Goal: Information Seeking & Learning: Learn about a topic

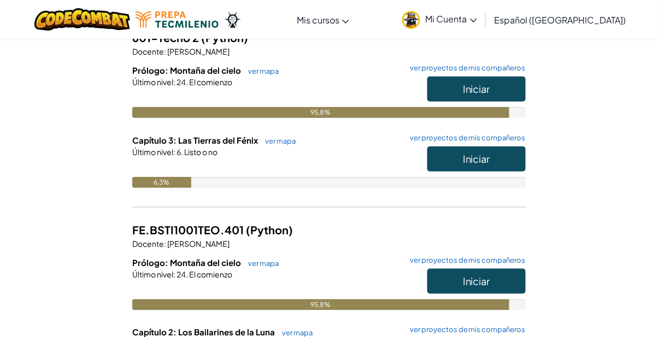
scroll to position [137, 0]
click at [502, 160] on button "Iniciar" at bounding box center [476, 158] width 98 height 25
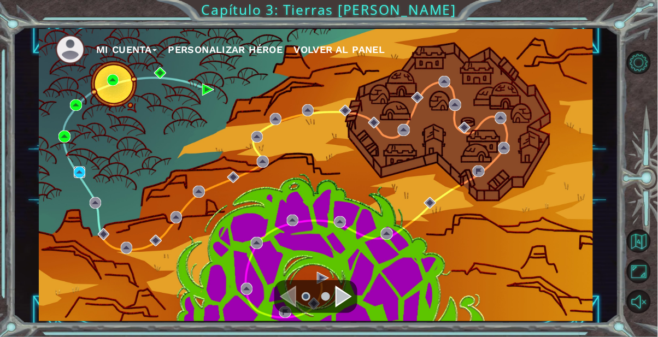
click at [80, 170] on img at bounding box center [80, 173] width 12 height 12
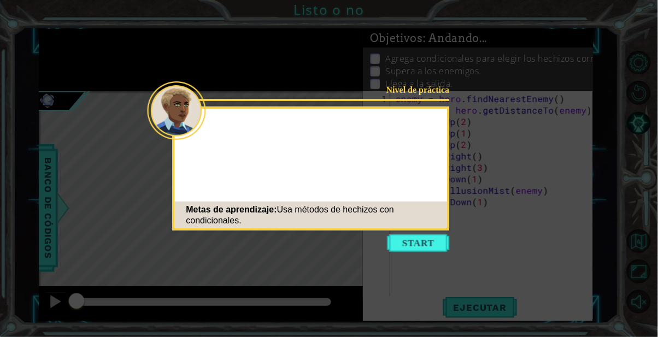
click at [437, 281] on icon at bounding box center [329, 168] width 658 height 337
click at [430, 245] on button "Start" at bounding box center [418, 242] width 62 height 17
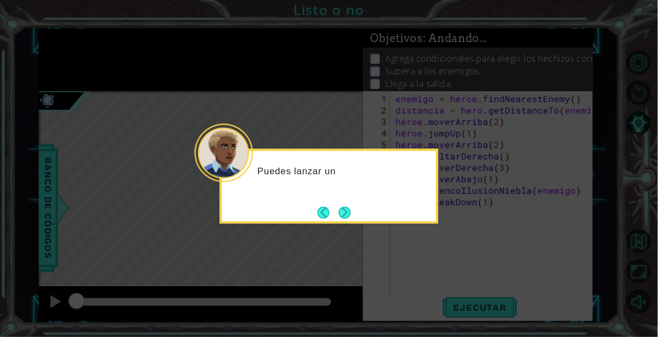
click at [342, 218] on button "Próximo" at bounding box center [345, 213] width 18 height 18
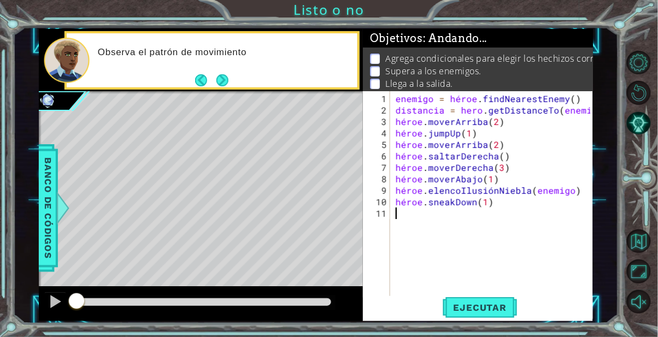
click at [496, 308] on font "Ejecutar" at bounding box center [480, 307] width 53 height 11
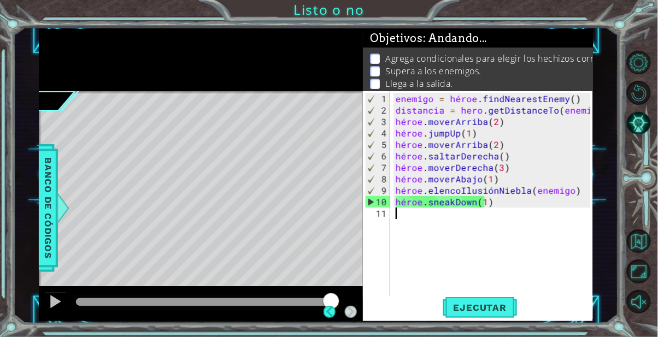
scroll to position [13, 0]
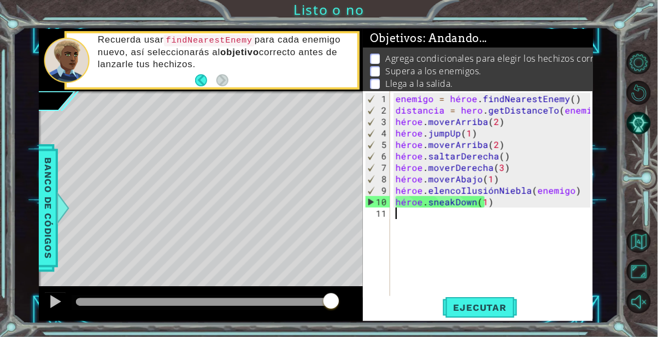
click at [486, 192] on div "enemigo = héroe . findNearestEnemy ( ) distancia = hero . getDistanceTo ( enemi…" at bounding box center [495, 208] width 203 height 230
type textarea "hero.castIllusionMist(enemy)"
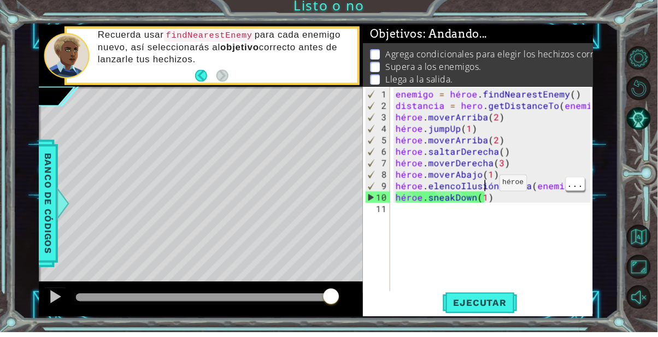
scroll to position [0, 5]
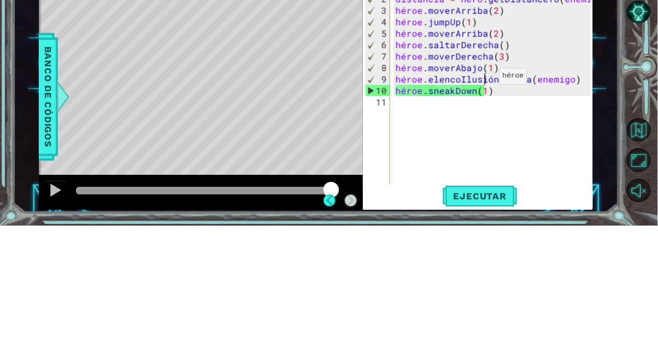
click at [519, 238] on div "enemigo = héroe . findNearestEnemy ( ) distancia = hero . getDistanceTo ( enemi…" at bounding box center [495, 208] width 203 height 230
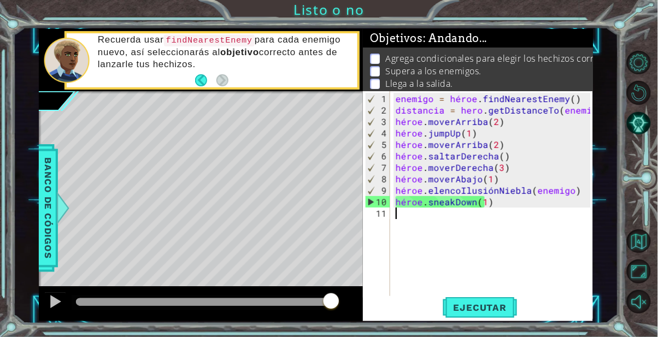
click at [48, 240] on font "Banco de códigos" at bounding box center [48, 208] width 11 height 101
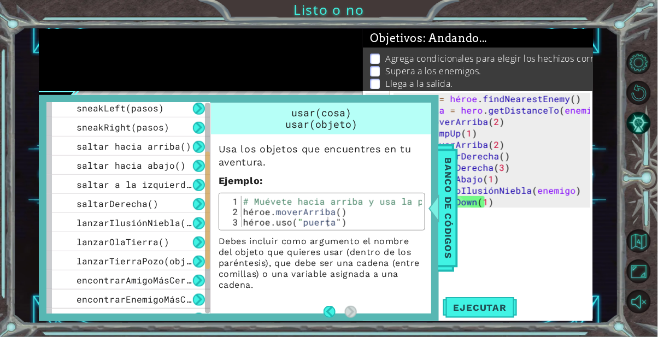
scroll to position [180, 0]
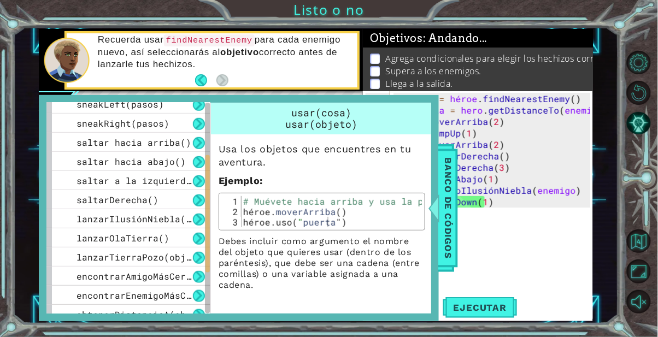
click at [185, 220] on font "lanzarIlusiónNiebla(objetivo)" at bounding box center [156, 218] width 158 height 11
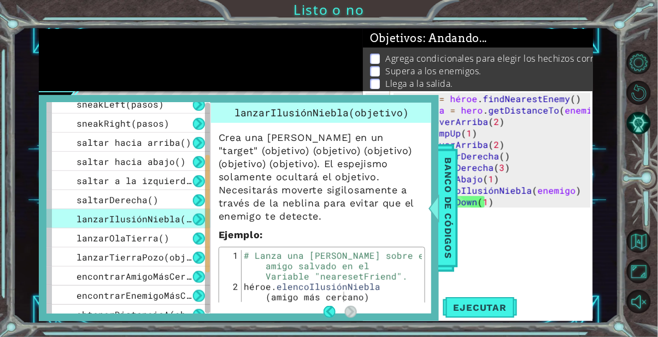
scroll to position [7, 0]
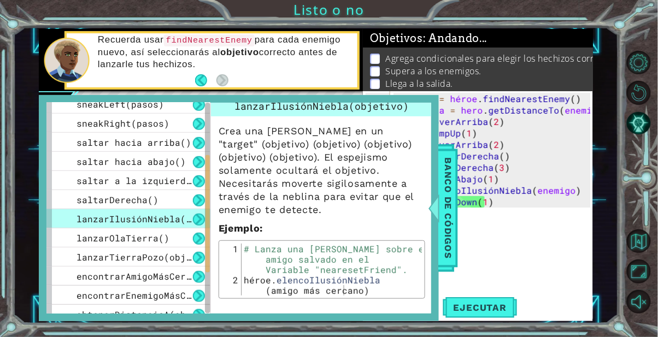
click at [514, 241] on div "enemigo = héroe . findNearestEnemy ( ) distancia = hero . getDistanceTo ( enemi…" at bounding box center [495, 208] width 203 height 230
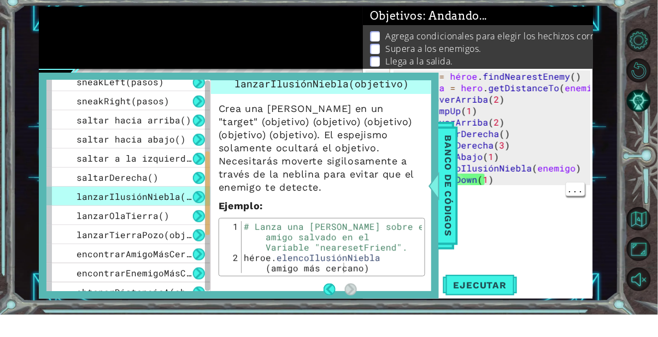
scroll to position [13, 0]
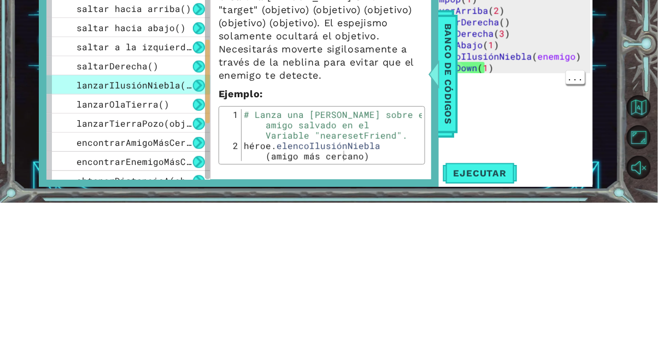
click at [569, 205] on font "..." at bounding box center [575, 210] width 16 height 11
click at [448, 214] on font "Banco de códigos" at bounding box center [448, 208] width 11 height 101
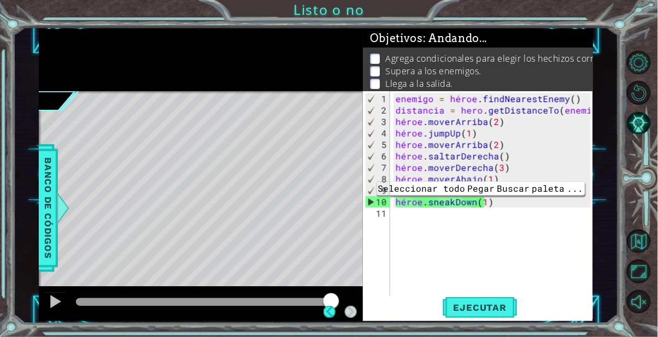
scroll to position [0, 0]
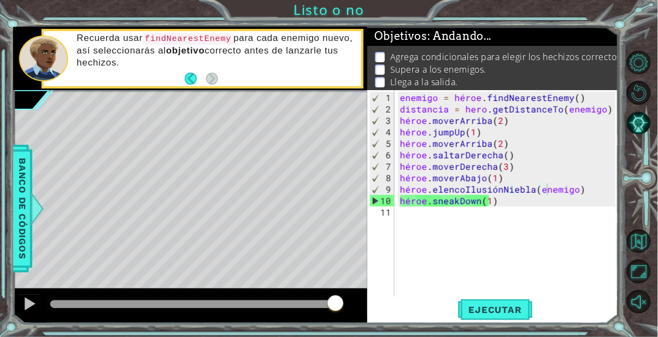
click at [555, 204] on div "enemigo = héroe . findNearestEnemy ( ) distancia = hero . getDistanceTo ( enemi…" at bounding box center [510, 207] width 224 height 230
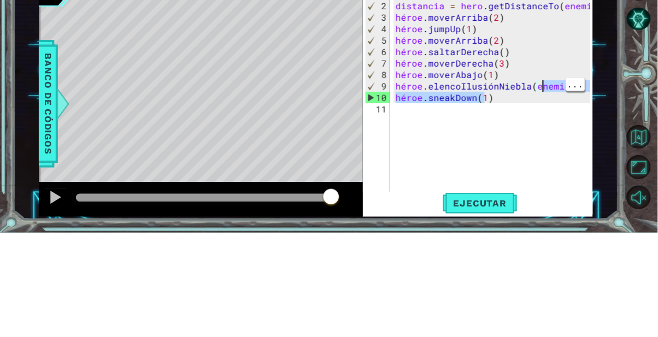
click at [547, 190] on div "enemigo = héroe . findNearestEnemy ( ) distancia = hero . getDistanceTo ( enemi…" at bounding box center [495, 208] width 203 height 230
click at [549, 191] on div "enemigo = héroe . findNearestEnemy ( ) distancia = hero . getDistanceTo ( enemi…" at bounding box center [495, 208] width 203 height 230
click at [547, 198] on div "enemigo = héroe . findNearestEnemy ( ) distancia = hero . getDistanceTo ( enemi…" at bounding box center [495, 208] width 203 height 230
click at [551, 191] on div "enemigo = héroe . findNearestEnemy ( ) distancia = hero . getDistanceTo ( enemi…" at bounding box center [495, 208] width 203 height 230
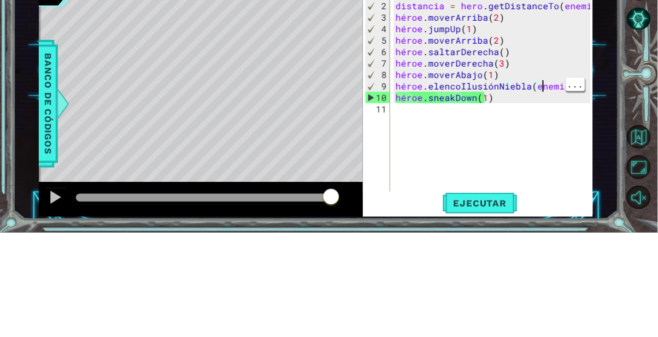
scroll to position [0, 9]
click at [555, 191] on div "enemigo = héroe . findNearestEnemy ( ) distancia = hero . getDistanceTo ( enemi…" at bounding box center [495, 208] width 203 height 230
click at [550, 191] on div "enemigo = héroe . findNearestEnemy ( ) distancia = hero . getDistanceTo ( enemi…" at bounding box center [495, 208] width 203 height 230
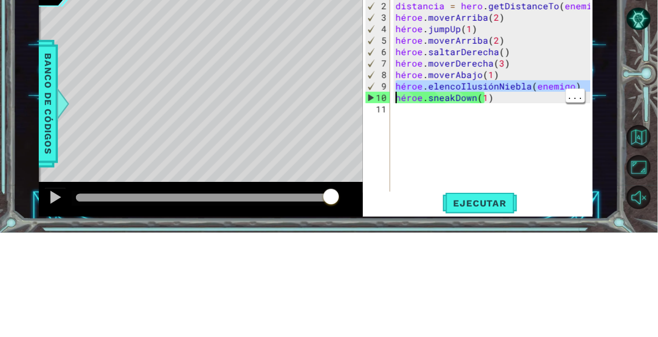
click at [550, 191] on div "enemigo = héroe . findNearestEnemy ( ) distancia = hero . getDistanceTo ( enemi…" at bounding box center [495, 208] width 203 height 230
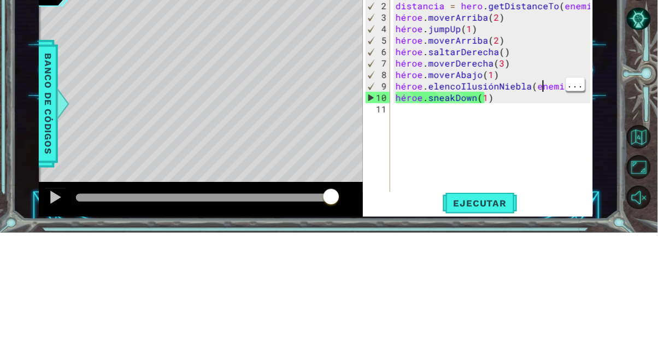
click at [526, 191] on div "enemigo = héroe . findNearestEnemy ( ) distancia = hero . getDistanceTo ( enemi…" at bounding box center [495, 208] width 203 height 230
click at [543, 187] on div "enemigo = héroe . findNearestEnemy ( ) distancia = hero . getDistanceTo ( enemi…" at bounding box center [495, 208] width 203 height 230
click at [548, 189] on div "enemigo = héroe . findNearestEnemy ( ) distancia = hero . getDistanceTo ( enemi…" at bounding box center [495, 208] width 203 height 230
click at [538, 197] on div "enemigo = héroe . findNearestEnemy ( ) distancia = hero . getDistanceTo ( enemi…" at bounding box center [495, 208] width 203 height 230
click at [550, 191] on div "enemigo = héroe . findNearestEnemy ( ) distancia = hero . getDistanceTo ( enemi…" at bounding box center [495, 208] width 203 height 230
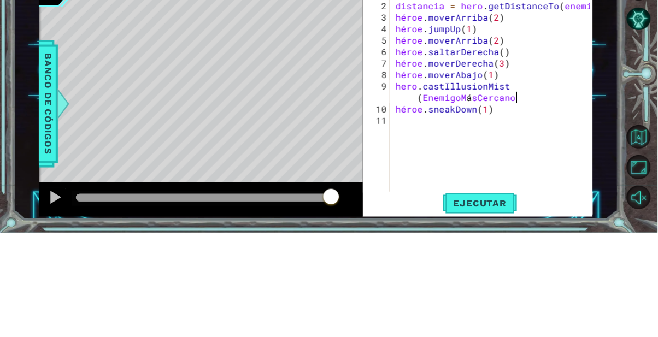
scroll to position [0, 5]
click at [461, 201] on div "enemigo = héroe . findNearestEnemy ( ) distancia = hero . getDistanceTo ( enemi…" at bounding box center [495, 208] width 203 height 230
click at [460, 201] on div "enemigo = héroe . findNearestEnemy ( ) distancia = hero . getDistanceTo ( enemi…" at bounding box center [495, 208] width 203 height 230
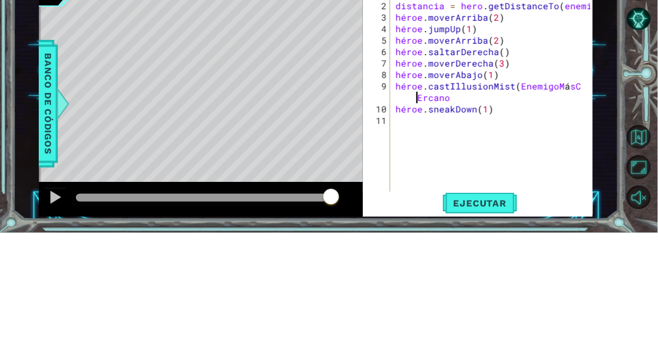
click at [573, 185] on div "enemigo = héroe . findNearestEnemy ( ) distancia = hero . getDistanceTo ( enemi…" at bounding box center [495, 208] width 203 height 230
click at [581, 191] on div "enemigo = héroe . findNearestEnemy ( ) distancia = hero . getDistanceTo ( enemi…" at bounding box center [495, 208] width 203 height 230
click at [572, 189] on div "enemigo = héroe . findNearestEnemy ( ) distancia = hero . getDistanceTo ( enemi…" at bounding box center [495, 208] width 203 height 230
type textarea "hero.castIllusionMist(EnemigoM ercano"
click at [415, 195] on span "..." at bounding box center [405, 188] width 19 height 14
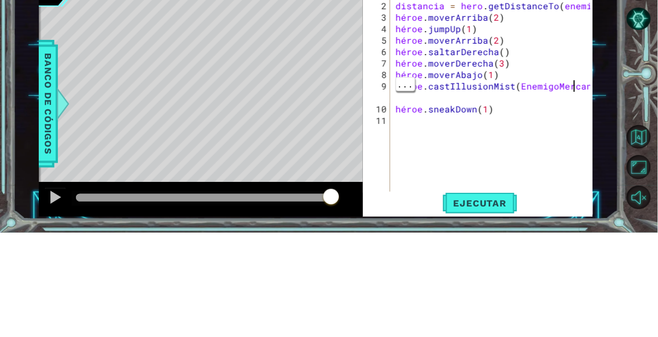
scroll to position [0, 0]
click at [574, 187] on div "enemigo = héroe . findNearestEnemy ( ) distancia = hero . getDistanceTo ( enemi…" at bounding box center [495, 208] width 203 height 230
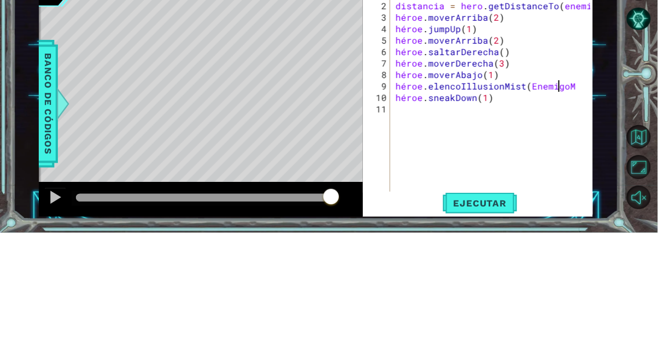
scroll to position [0, 9]
click at [564, 190] on div "enemigo = héroe . findNearestEnemy ( ) distancia = hero . getDistanceTo ( enemi…" at bounding box center [495, 208] width 203 height 230
click at [562, 190] on div "enemigo = héroe . findNearestEnemy ( ) distancia = hero . getDistanceTo ( enemi…" at bounding box center [495, 208] width 203 height 230
click at [550, 189] on div "enemigo = héroe . findNearestEnemy ( ) distancia = hero . getDistanceTo ( enemi…" at bounding box center [495, 208] width 203 height 230
click at [549, 190] on div "enemigo = héroe . findNearestEnemy ( ) distancia = hero . getDistanceTo ( enemi…" at bounding box center [495, 208] width 203 height 230
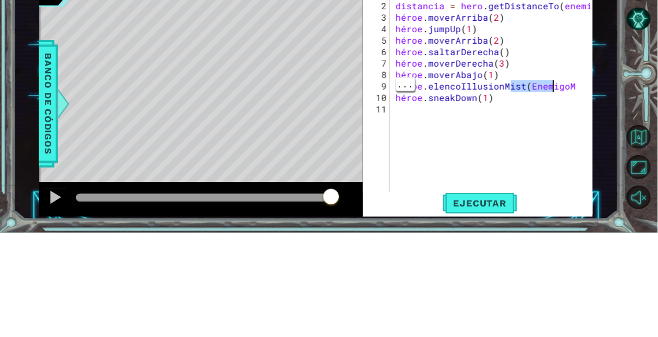
click at [564, 189] on div "enemigo = héroe . findNearestEnemy ( ) distancia = hero . getDistanceTo ( enemi…" at bounding box center [495, 208] width 203 height 230
click at [567, 188] on div "enemigo = héroe . findNearestEnemy ( ) distancia = hero . getDistanceTo ( enemi…" at bounding box center [495, 208] width 203 height 230
click at [572, 187] on div "enemigo = héroe . findNearestEnemy ( ) distancia = hero . getDistanceTo ( enemi…" at bounding box center [495, 208] width 203 height 230
click at [570, 189] on div "enemigo = héroe . findNearestEnemy ( ) distancia = hero . getDistanceTo ( enemi…" at bounding box center [495, 208] width 203 height 230
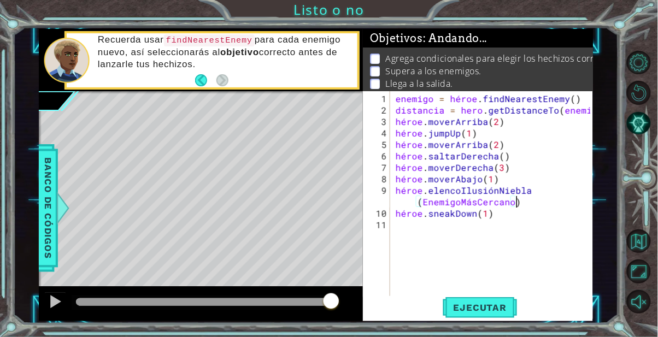
click at [494, 302] on button "Ejecutar" at bounding box center [480, 307] width 75 height 23
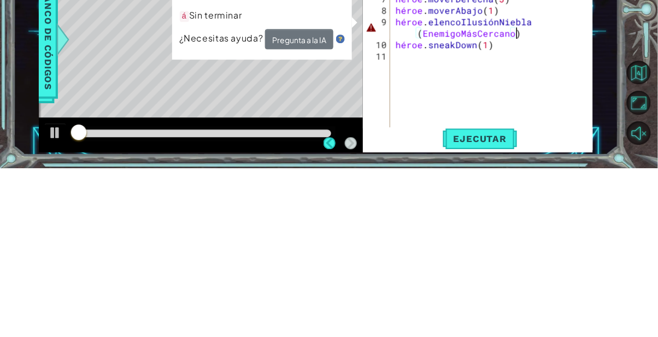
scroll to position [14, 0]
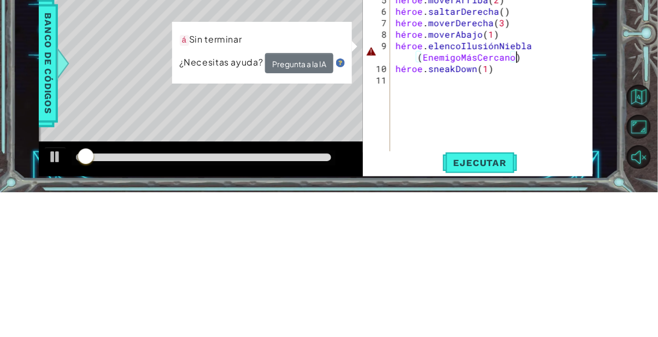
click at [473, 204] on div "enemigo = héroe . findNearestEnemy ( ) distancia = hero . getDistanceTo ( enemi…" at bounding box center [495, 208] width 203 height 230
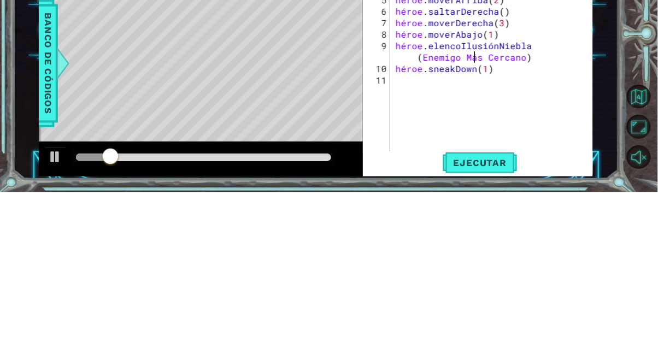
click at [485, 203] on div "enemigo = héroe . findNearestEnemy ( ) distancia = hero . getDistanceTo ( enemi…" at bounding box center [495, 208] width 203 height 230
click at [479, 201] on div "enemigo = héroe . findNearestEnemy ( ) distancia = hero . getDistanceTo ( enemi…" at bounding box center [495, 208] width 203 height 230
click at [14, 302] on div "1 [DEMOGRAPHIC_DATA] XXXXXXXXXXXXXXXXXXXXXXXXXXXXXXXXXXXXXXXXXXXXXXXXXXXXXXXXXX…" at bounding box center [316, 175] width 606 height 297
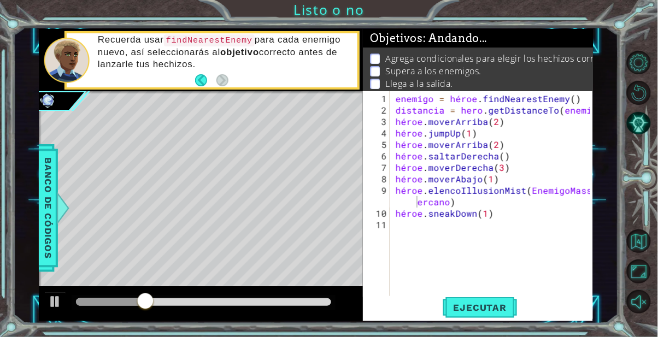
click at [415, 197] on div "enemigo = héroe . findNearestEnemy ( ) distancia = hero . getDistanceTo ( enemi…" at bounding box center [495, 208] width 203 height 230
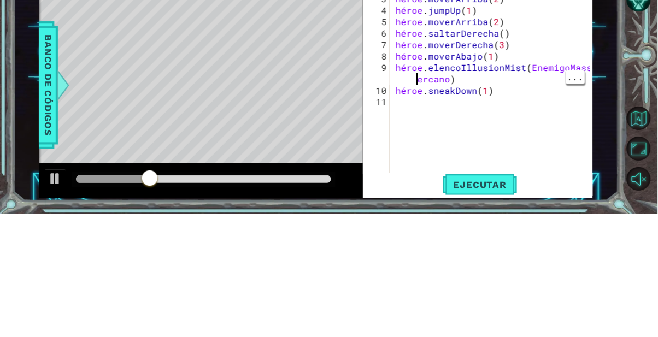
type textarea "hero.castIllusionMist(EnemigoMass cercano)"
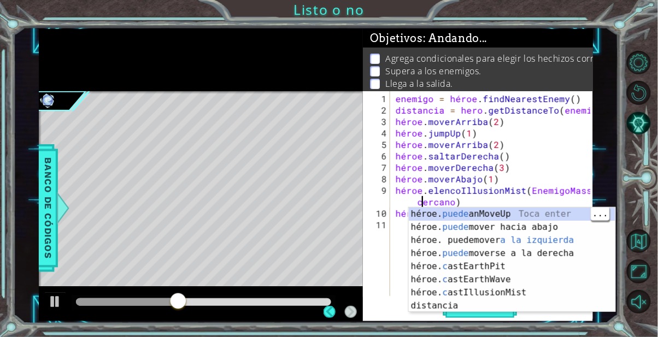
scroll to position [35, 0]
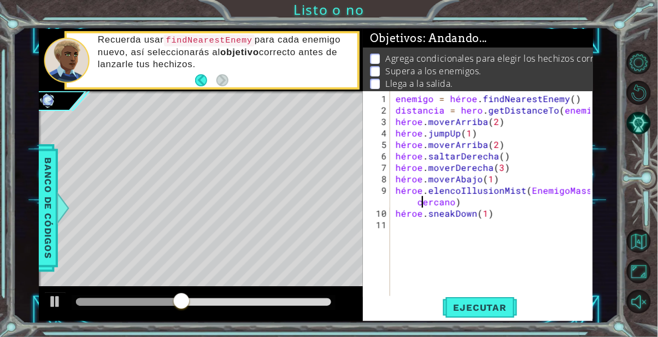
click at [466, 292] on div "enemigo = héroe . findNearestEnemy ( ) distancia = hero . getDistanceTo ( enemi…" at bounding box center [495, 208] width 203 height 230
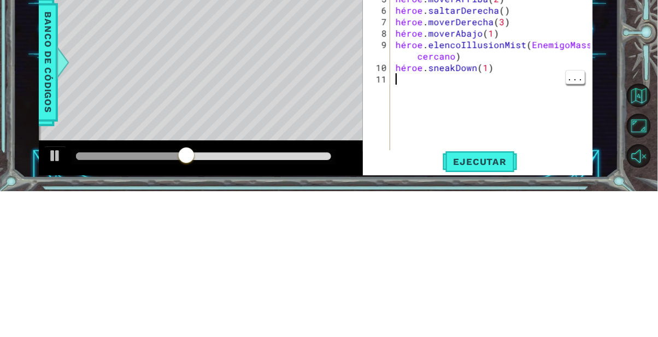
click at [496, 307] on font "Ejecutar" at bounding box center [480, 307] width 53 height 11
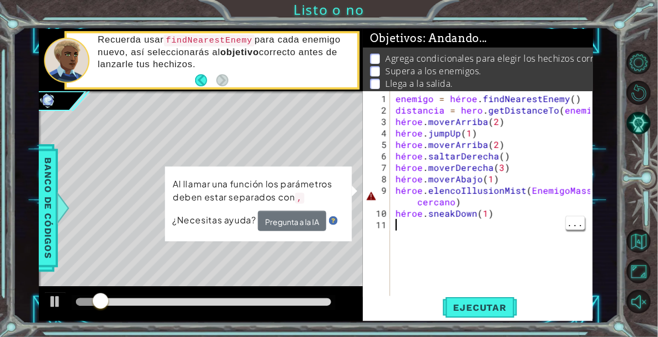
click at [455, 200] on div "enemigo = héroe . findNearestEnemy ( ) distancia = hero . getDistanceTo ( enemi…" at bounding box center [495, 208] width 203 height 230
type textarea "hero.castIllusionMist(EnemigoMass cercano)"
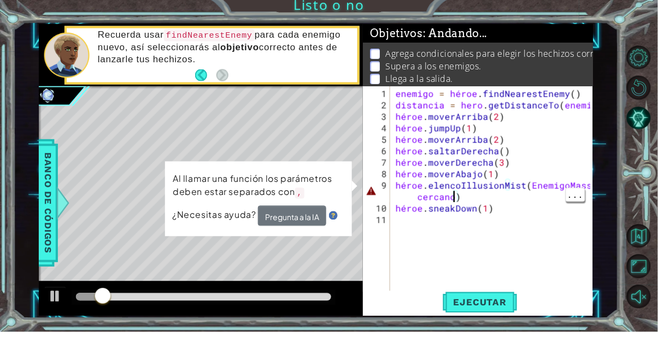
scroll to position [34, 0]
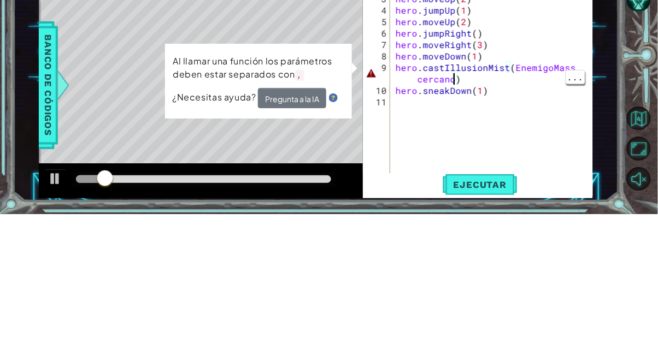
click at [520, 226] on div "enemy = hero . findNearestEnemy ( ) distance = hero . getDistanceTo ( enemy ) h…" at bounding box center [495, 208] width 203 height 230
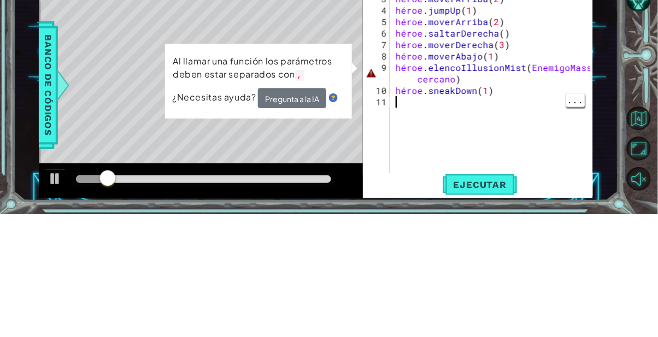
type textarea "hero.sneakDown(1)"
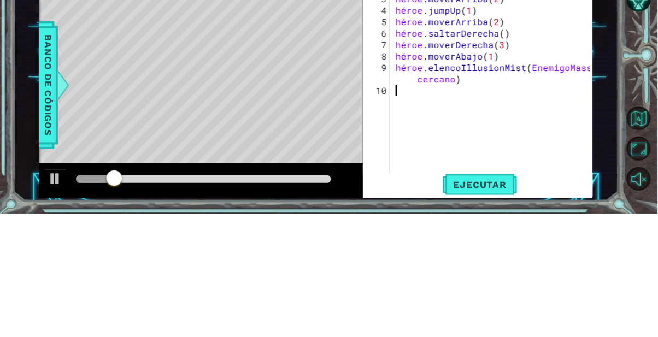
click at [538, 200] on div "enemigo = héroe . findNearestEnemy ( ) distancia = hero . getDistanceTo ( enemi…" at bounding box center [495, 208] width 203 height 230
click at [547, 193] on div "enemigo = héroe . findNearestEnemy ( ) distancia = hero . getDistanceTo ( enemi…" at bounding box center [495, 208] width 203 height 230
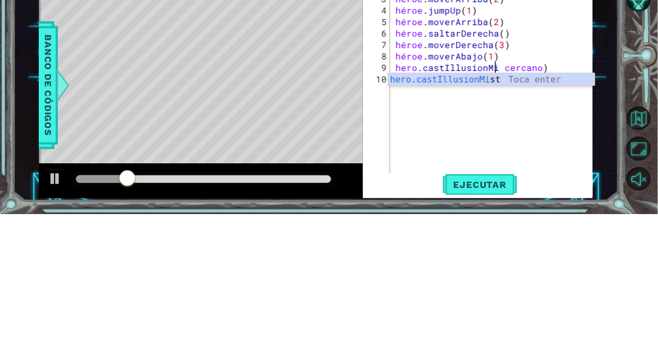
scroll to position [0, 8]
click at [543, 195] on div "enemigo = héroe . findNearestEnemy ( ) distancia = hero . getDistanceTo ( enemi…" at bounding box center [495, 208] width 203 height 230
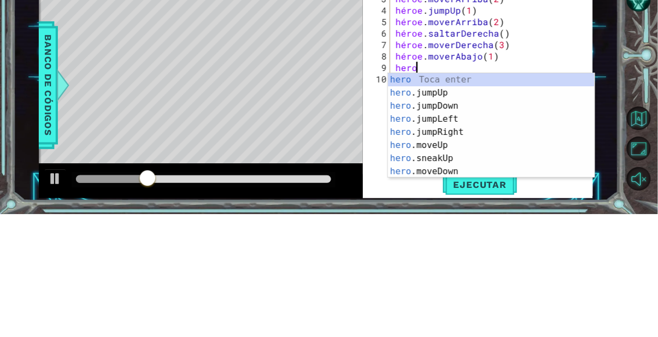
scroll to position [0, 1]
type textarea "h"
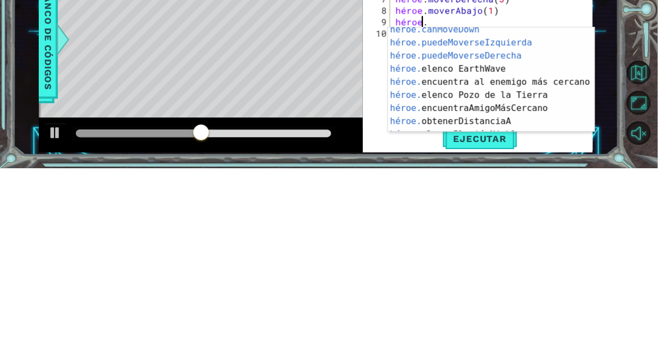
scroll to position [210, 0]
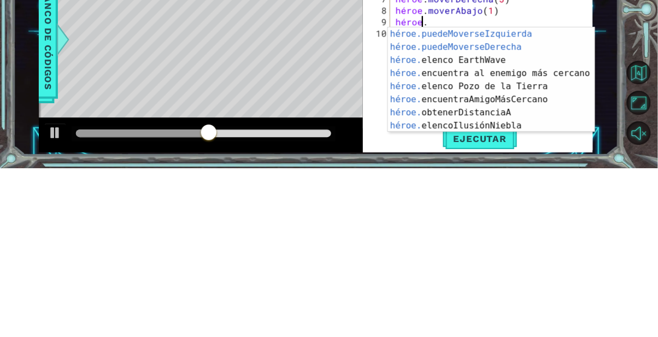
click at [500, 295] on div "héroe.puedeMoverseIzquierda ​ Toca Enter héroe.puedeMoverseDerecha ​ Toca Enter…" at bounding box center [491, 261] width 207 height 131
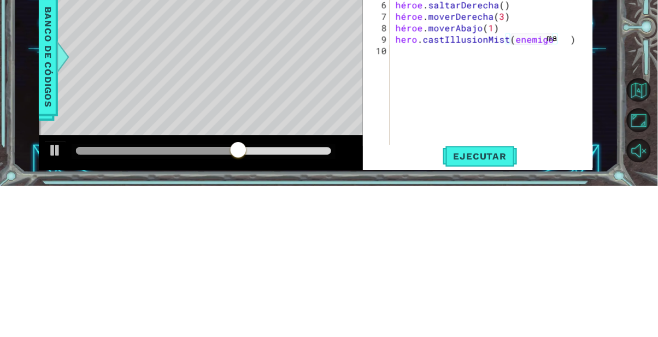
scroll to position [0, 0]
click at [497, 318] on button "Ejecutar" at bounding box center [480, 307] width 75 height 23
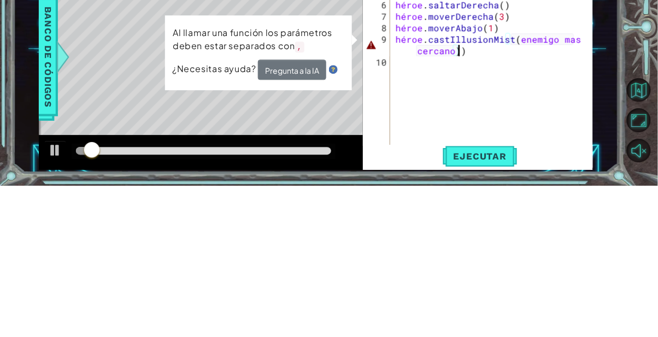
type textarea "hero.castIllusionMist(enemigo mas cercano)"
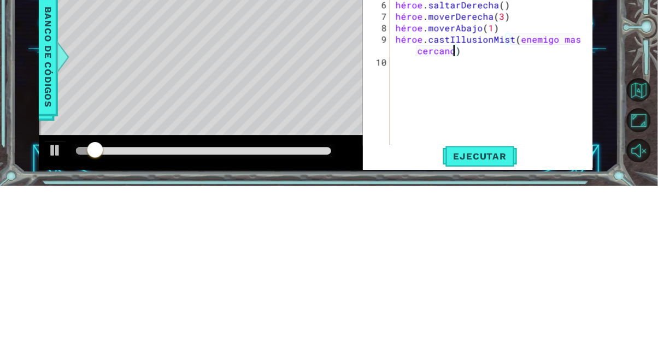
click at [477, 300] on button "Ejecutar" at bounding box center [480, 307] width 75 height 23
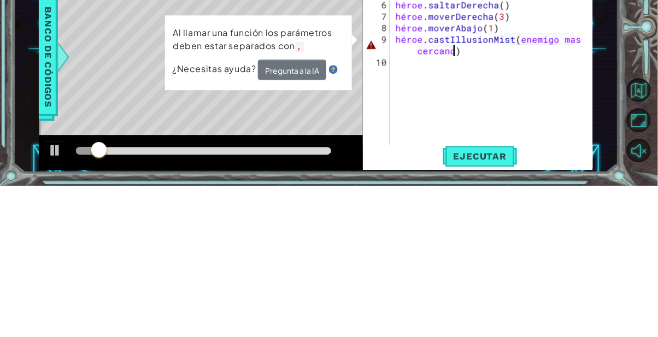
click at [411, 208] on div "enemigo = héroe . findNearestEnemy ( ) distancia = hero . getDistanceTo ( enemi…" at bounding box center [495, 208] width 203 height 230
click at [416, 207] on div "enemigo = héroe . findNearestEnemy ( ) distancia = hero . getDistanceTo ( enemi…" at bounding box center [495, 208] width 203 height 230
click at [416, 205] on div "enemigo = héroe . findNearestEnemy ( ) distancia = hero . getDistanceTo ( enemi…" at bounding box center [495, 208] width 203 height 230
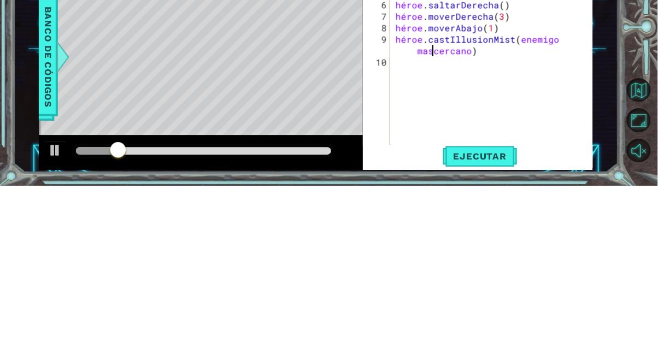
click at [410, 206] on div "enemigo = héroe . findNearestEnemy ( ) distancia = hero . getDistanceTo ( enemi…" at bounding box center [495, 208] width 203 height 230
click at [467, 202] on div "enemigo = héroe . findNearestEnemy ( ) distancia = hero . getDistanceTo ( enemi…" at bounding box center [495, 208] width 203 height 230
click at [483, 308] on font "Ejecutar" at bounding box center [480, 307] width 53 height 11
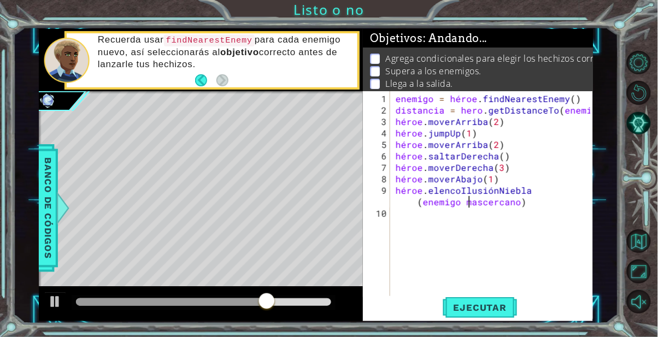
click at [482, 307] on font "Ejecutar" at bounding box center [480, 307] width 53 height 11
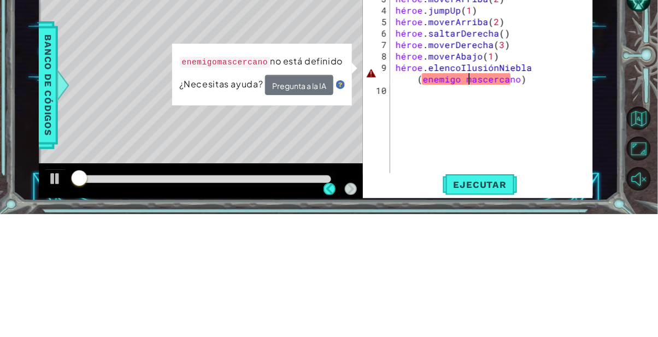
scroll to position [35, 0]
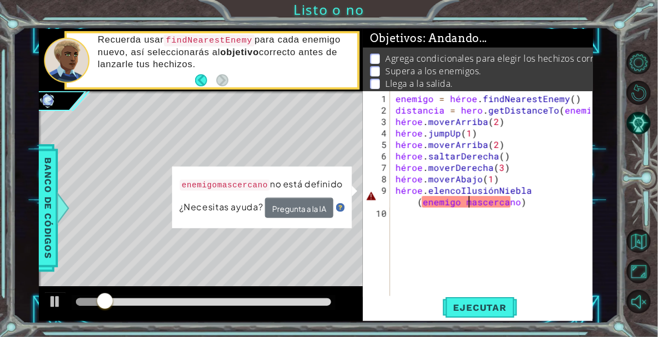
click at [524, 204] on div "enemigo = héroe . findNearestEnemy ( ) distancia = hero . getDistanceTo ( enemi…" at bounding box center [495, 208] width 203 height 230
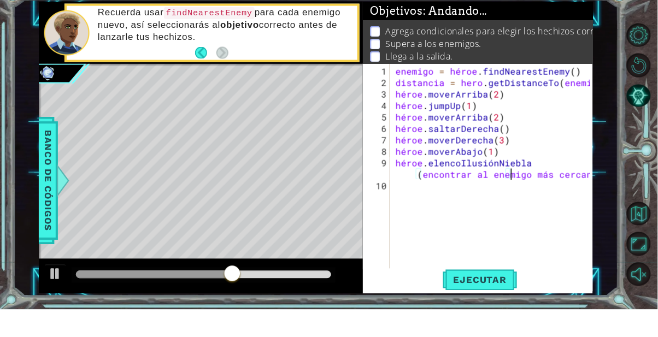
scroll to position [10, 0]
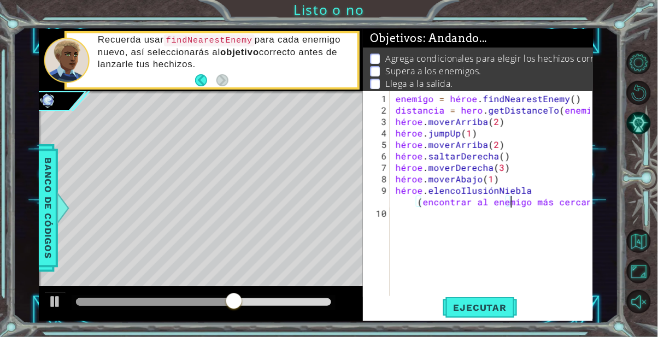
click at [494, 315] on button "Ejecutar" at bounding box center [480, 307] width 75 height 23
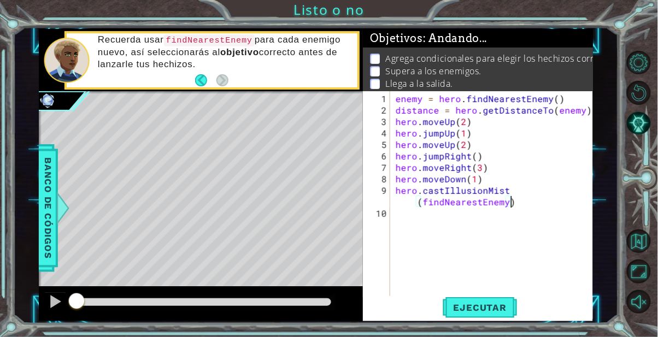
type textarea "hero.castIllusionMist(findNearestEnemy)"
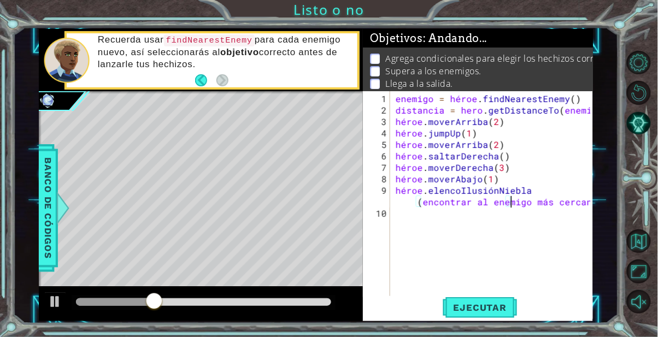
click at [497, 313] on font "Ejecutar" at bounding box center [480, 307] width 53 height 11
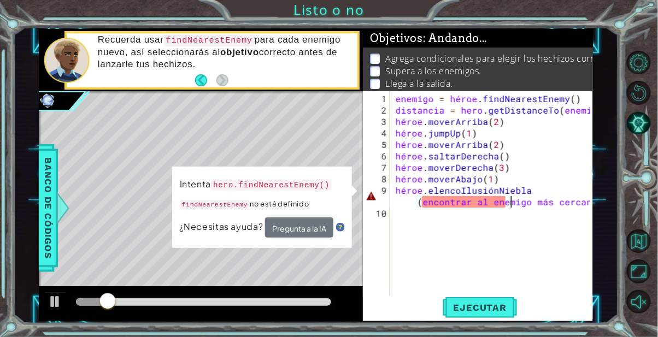
click at [531, 198] on div "enemigo = héroe . findNearestEnemy ( ) distancia = hero . getDistanceTo ( enemi…" at bounding box center [495, 208] width 203 height 230
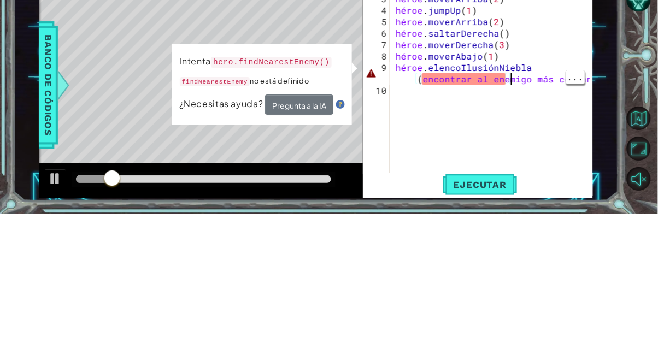
click at [487, 227] on div "enemigo = héroe . findNearestEnemy ( ) distancia = hero . getDistanceTo ( enemi…" at bounding box center [495, 208] width 203 height 230
type textarea "hero."
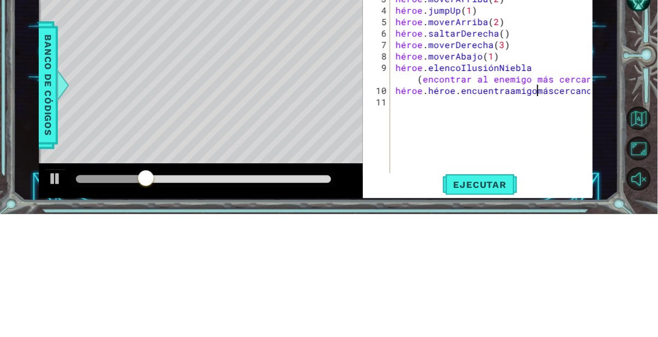
click at [431, 214] on div "enemigo = héroe . findNearestEnemy ( ) distancia = hero . getDistanceTo ( enemi…" at bounding box center [495, 208] width 203 height 230
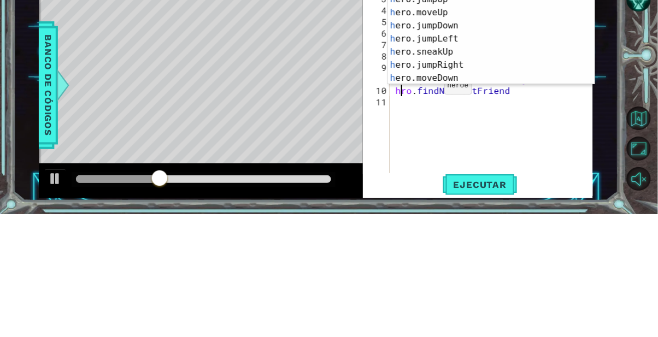
type textarea "hero.findNearestFriend"
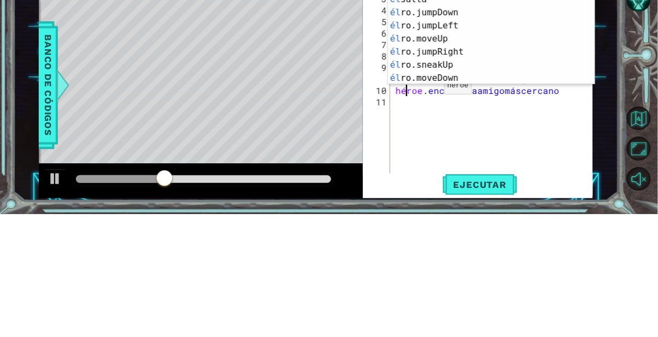
click at [543, 249] on div "enemigo = héroe . findNearestEnemy ( ) distancia = hero . getDistanceTo ( enemi…" at bounding box center [495, 208] width 203 height 230
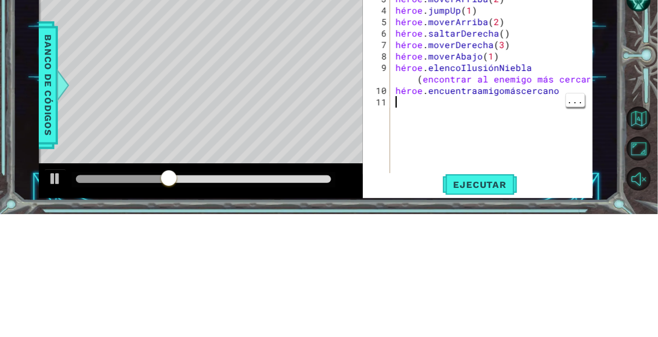
scroll to position [10, 0]
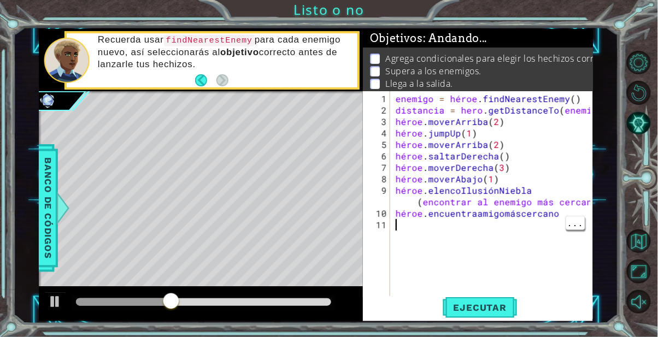
click at [501, 313] on font "Ejecutar" at bounding box center [480, 307] width 53 height 11
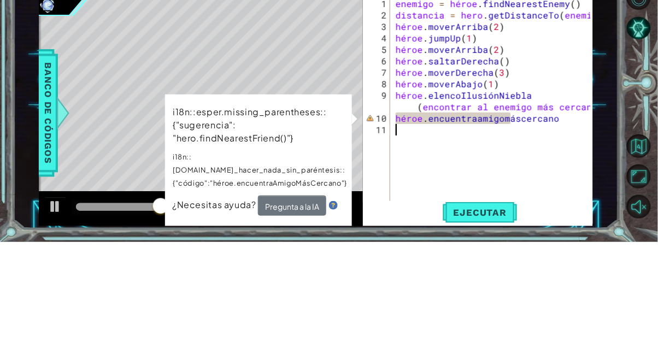
click at [535, 193] on div "enemigo = héroe . findNearestEnemy ( ) distancia = hero . getDistanceTo ( enemi…" at bounding box center [495, 208] width 203 height 230
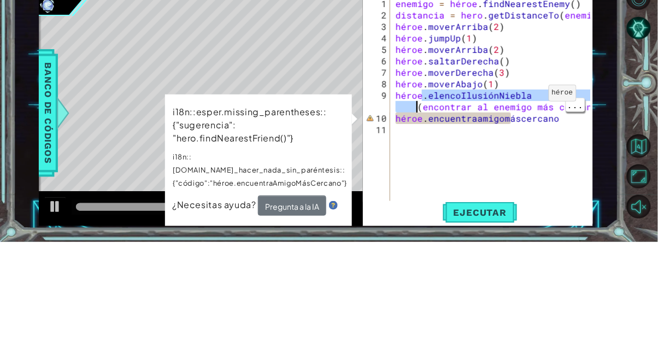
scroll to position [0, 12]
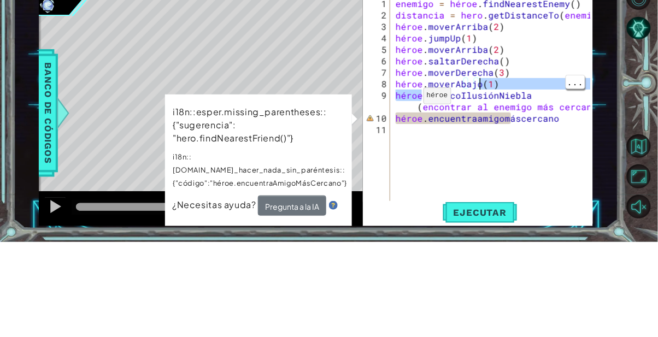
click at [567, 170] on div "..." at bounding box center [576, 177] width 20 height 14
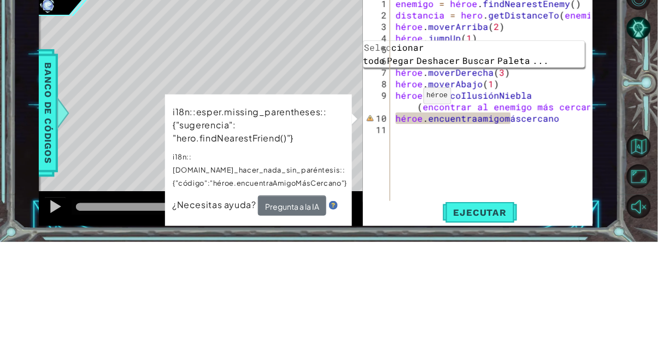
click at [540, 193] on div "enemigo = héroe . findNearestEnemy ( ) distancia = hero . getDistanceTo ( enemi…" at bounding box center [495, 208] width 203 height 230
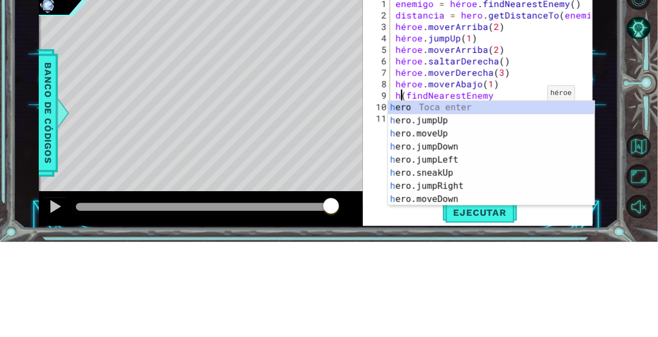
scroll to position [0, 5]
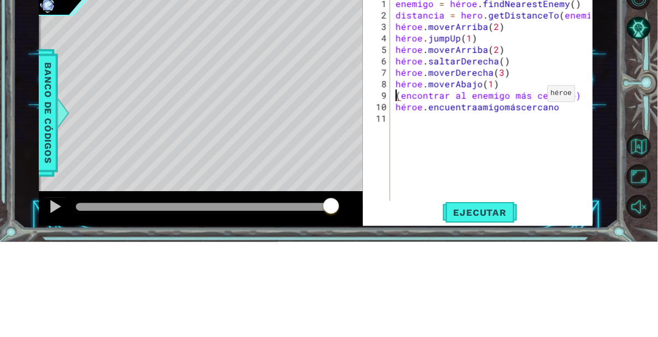
click at [518, 192] on div "enemigo = héroe . findNearestEnemy ( ) distancia = hero . getDistanceTo ( enemi…" at bounding box center [495, 208] width 203 height 230
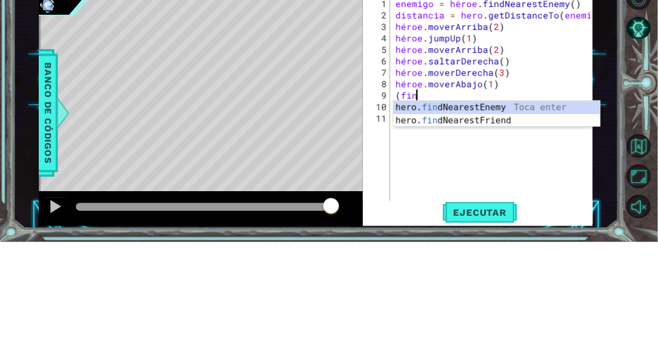
scroll to position [0, 1]
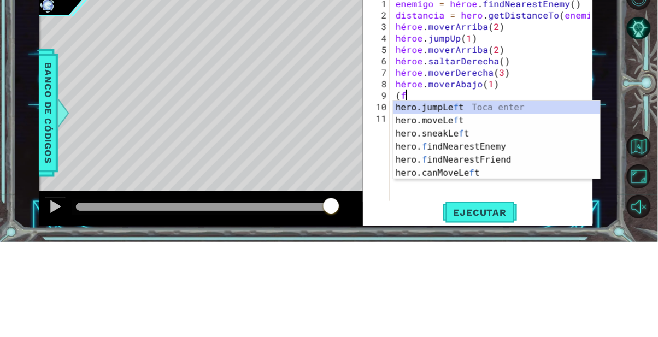
type textarea "("
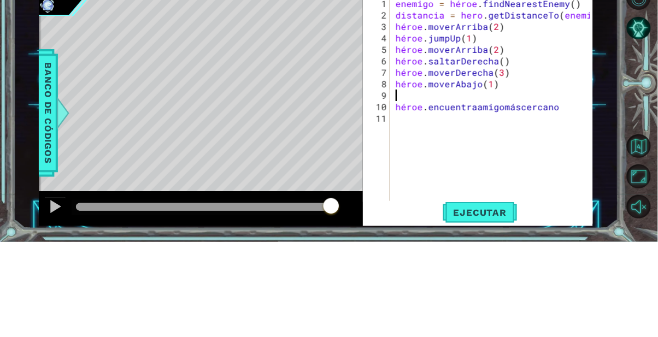
type textarea "hero.moveDown(1)"
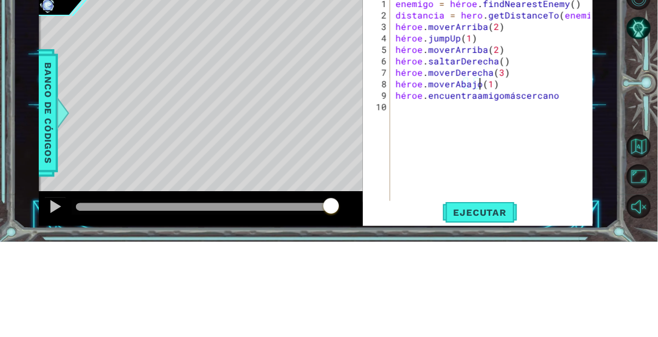
click at [544, 226] on div "enemigo = héroe . findNearestEnemy ( ) distancia = hero . getDistanceTo ( enemi…" at bounding box center [495, 208] width 203 height 230
click at [564, 179] on div "enemigo = héroe . findNearestEnemy ( ) distancia = hero . getDistanceTo ( enemi…" at bounding box center [495, 208] width 203 height 230
type textarea "hero.moveDown(1)"
click at [560, 198] on div "enemigo = héroe . findNearestEnemy ( ) distancia = hero . getDistanceTo ( enemi…" at bounding box center [495, 208] width 203 height 230
click at [561, 185] on div "enemigo = héroe . findNearestEnemy ( ) distancia = hero . getDistanceTo ( enemi…" at bounding box center [495, 208] width 203 height 230
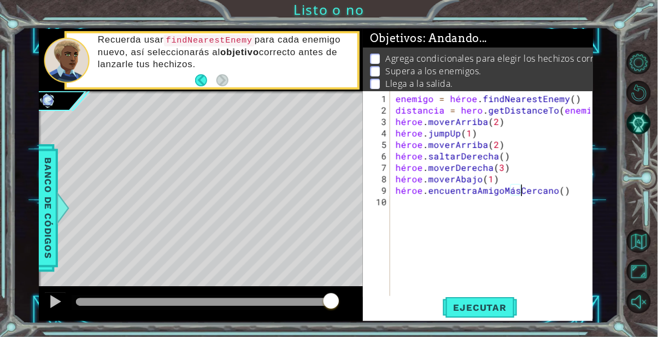
click at [499, 306] on font "Ejecutar" at bounding box center [480, 307] width 53 height 11
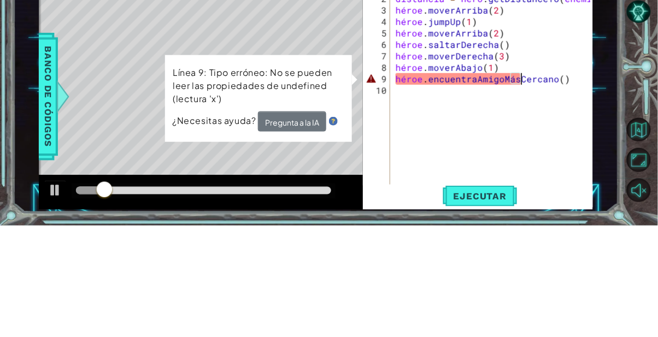
click at [0, 0] on font "..." at bounding box center [0, 0] width 0 height 0
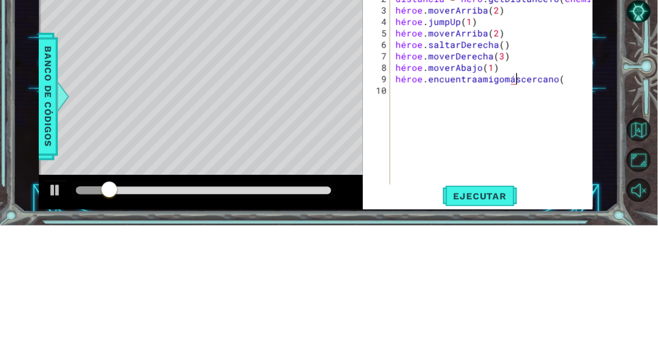
type textarea "hero.findNearestFriend"
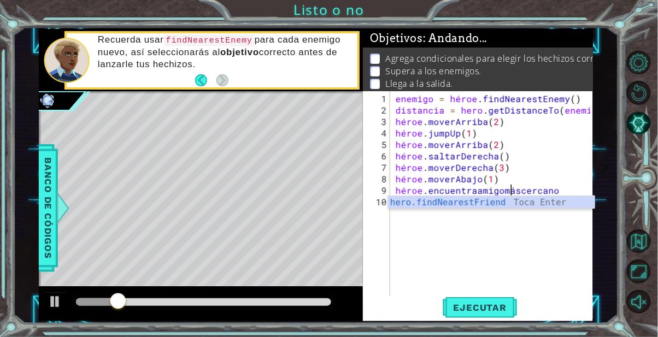
click at [543, 207] on div "hero.findNearestFriend Toca Enter" at bounding box center [491, 215] width 207 height 39
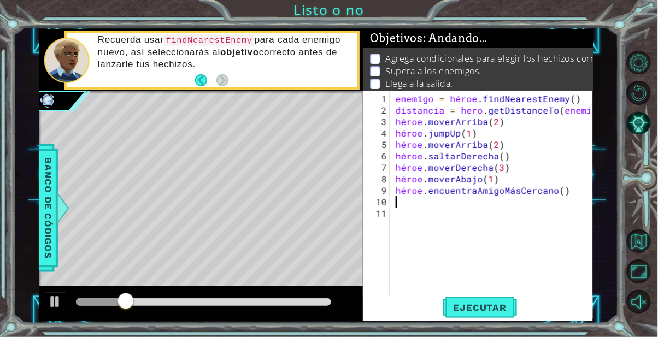
click at [493, 307] on font "Ejecutar" at bounding box center [480, 307] width 53 height 11
click at [499, 306] on font "Ejecutar" at bounding box center [480, 307] width 53 height 11
